Goal: Navigation & Orientation: Find specific page/section

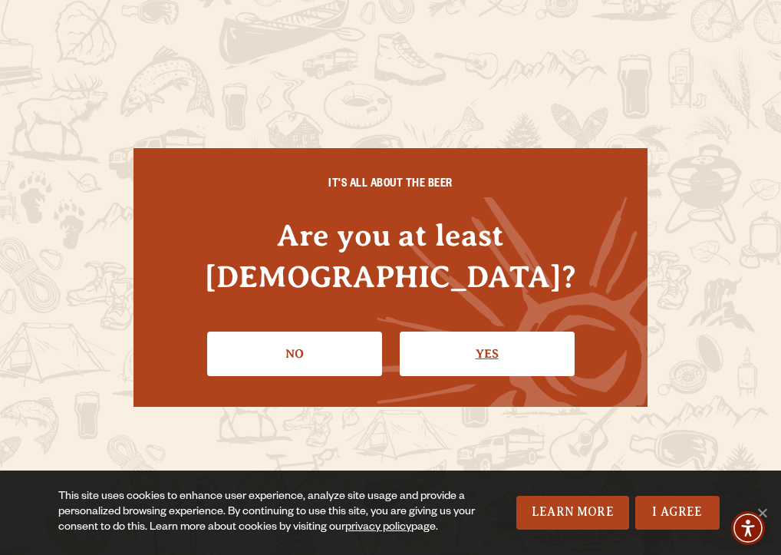
click at [462, 331] on link "Yes" at bounding box center [487, 353] width 175 height 45
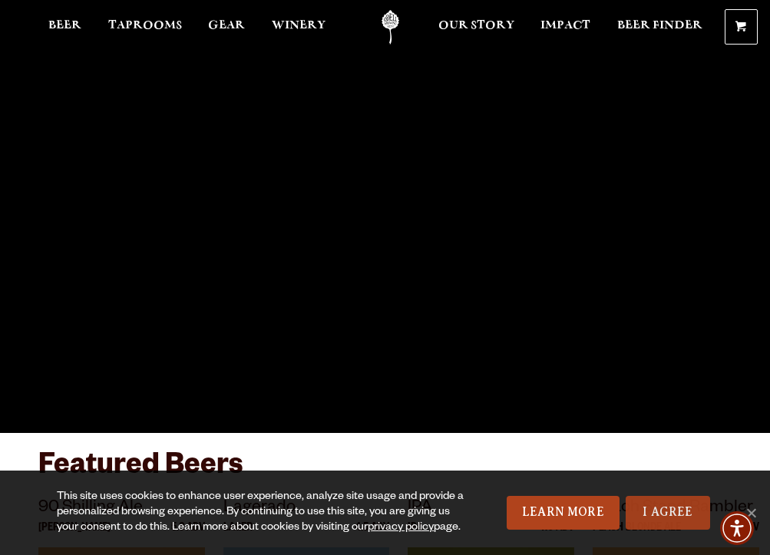
click at [659, 496] on link "I Agree" at bounding box center [667, 513] width 84 height 34
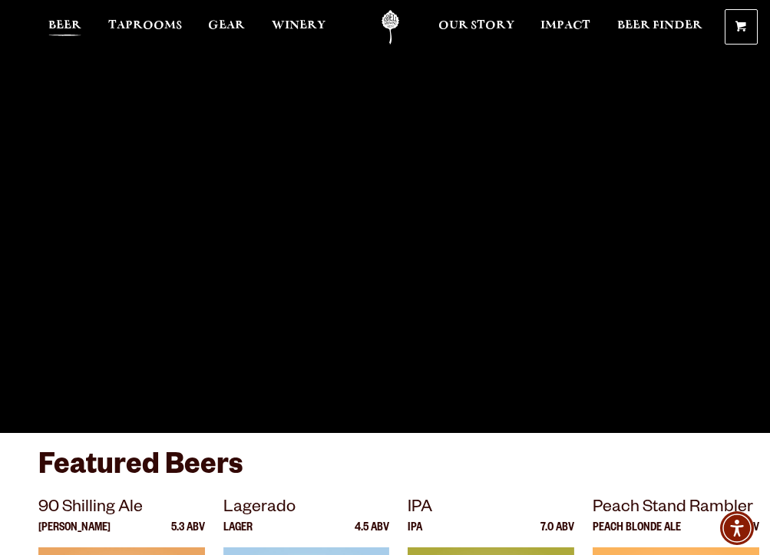
click at [71, 31] on span "Beer" at bounding box center [64, 25] width 33 height 12
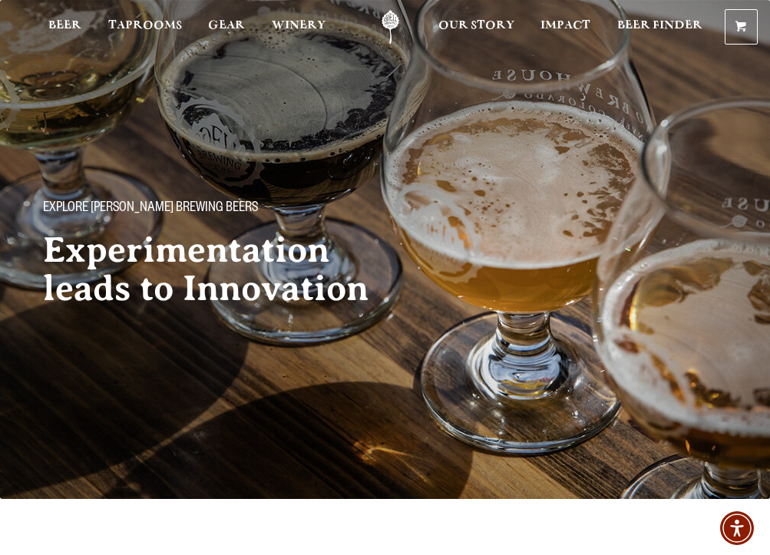
drag, startPoint x: 71, startPoint y: 32, endPoint x: 76, endPoint y: 54, distance: 22.9
click at [71, 31] on span "Beer" at bounding box center [64, 25] width 33 height 12
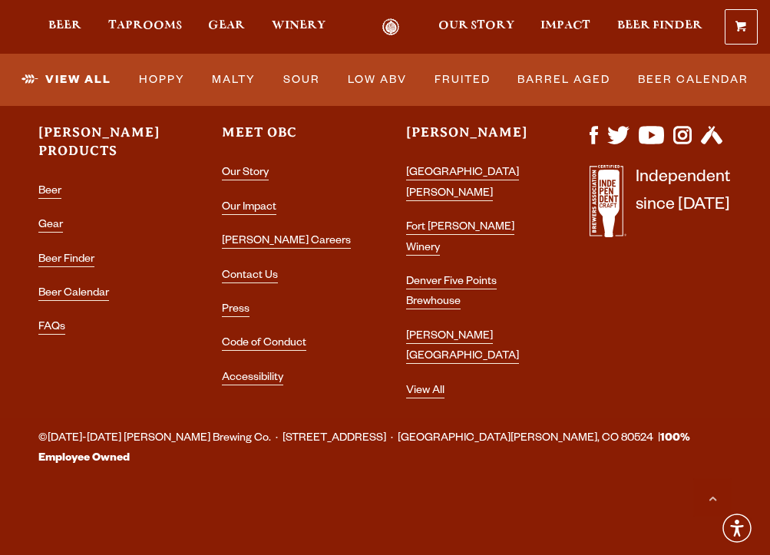
scroll to position [6675, 0]
click at [69, 31] on span "Beer" at bounding box center [64, 25] width 33 height 12
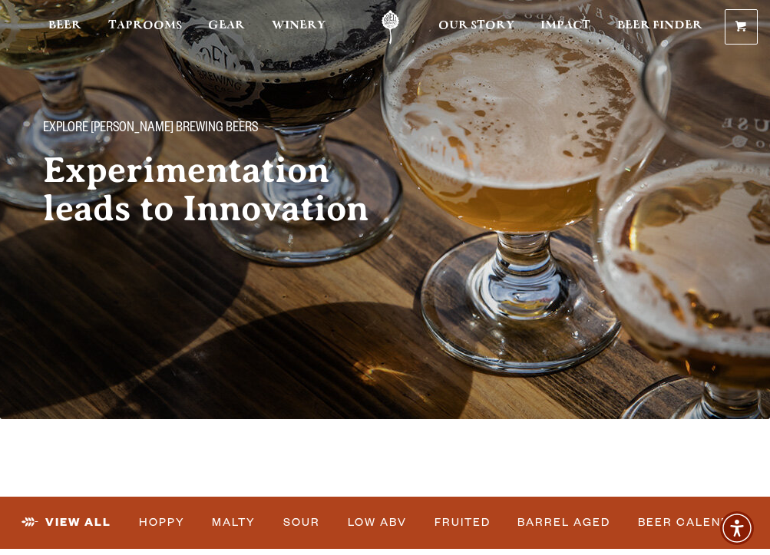
scroll to position [0, 0]
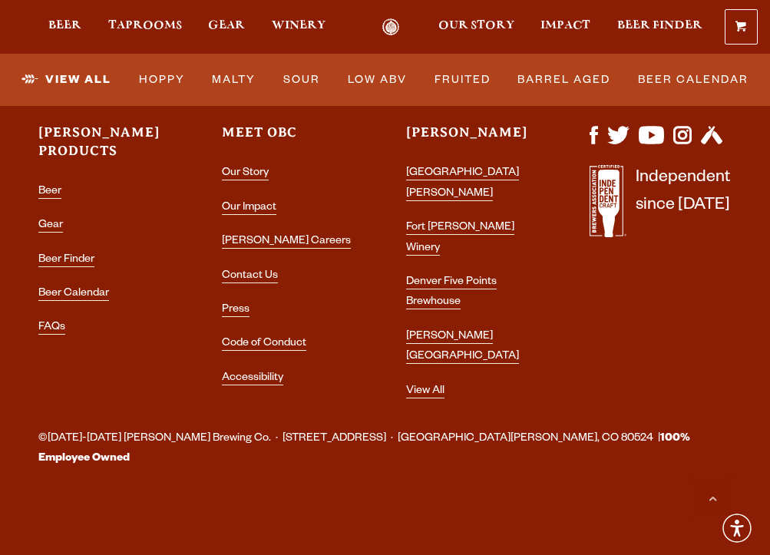
scroll to position [7366, 0]
